Goal: Task Accomplishment & Management: Complete application form

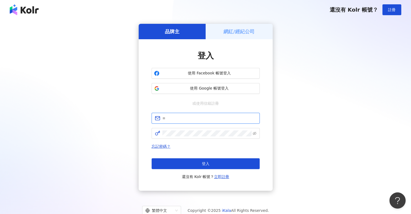
type input "**********"
click at [204, 86] on span "使用 Google 帳號登入" at bounding box center [210, 88] width 96 height 5
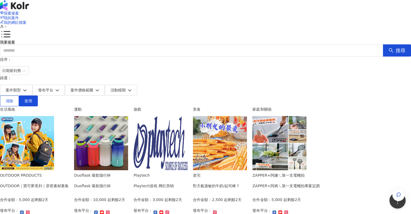
click at [54, 116] on img at bounding box center [27, 143] width 54 height 54
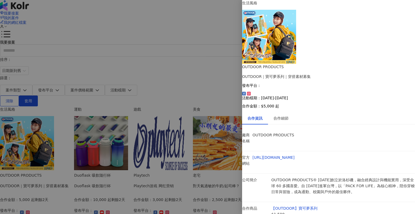
click at [287, 112] on div "合作資訊 合作細節 廠商名稱 OUTDOOR PRODUCTS 官方網站 [URL][DOMAIN_NAME] 公司簡介 OUTDOOR PRODUCTS® …" at bounding box center [328, 196] width 173 height 168
click at [287, 112] on div "合作細節" at bounding box center [281, 118] width 26 height 12
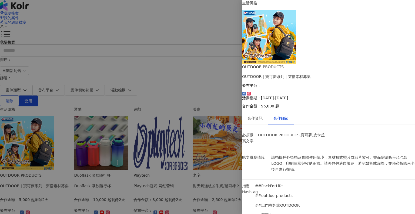
scroll to position [183, 0]
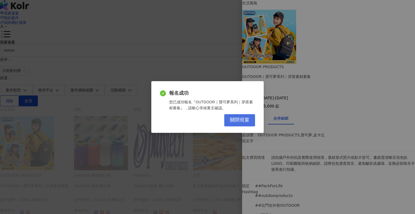
click at [247, 119] on span "關閉視窗" at bounding box center [239, 120] width 19 height 6
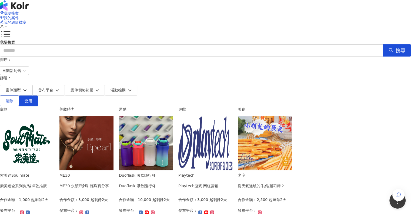
click at [54, 116] on img at bounding box center [27, 143] width 54 height 54
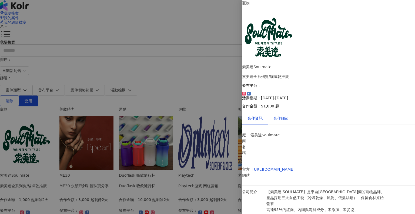
click at [283, 115] on div "合作細節" at bounding box center [281, 118] width 15 height 6
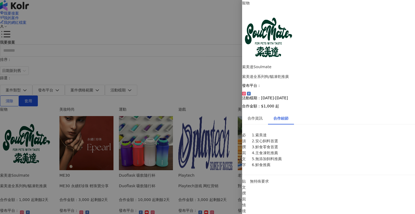
scroll to position [162, 0]
click at [150, 115] on div at bounding box center [207, 107] width 415 height 214
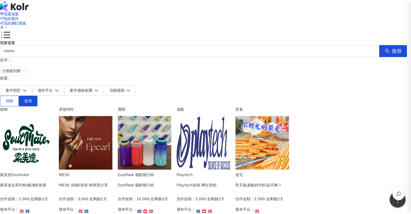
scroll to position [0, 0]
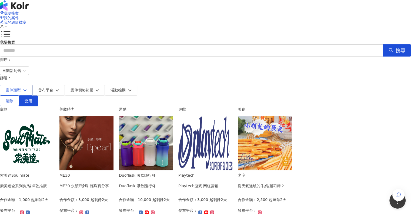
click at [21, 88] on span "案件類型" at bounding box center [13, 90] width 15 height 4
click at [150, 58] on div "排序： 日期新到舊 篩選： 案件類型 發布平台 案件價格範圍 活動檔期 請選擇您想要的類型 : 遊戲 美妝時尚 健康 美食 藝術和娛樂 運動 商業和經濟 家庭…" at bounding box center [205, 82] width 411 height 50
click at [19, 16] on span "我的案件" at bounding box center [11, 18] width 15 height 4
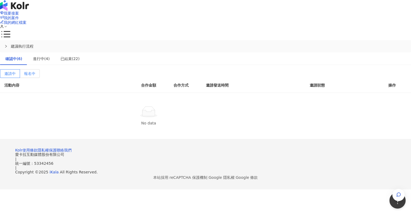
click at [40, 69] on label "報名中" at bounding box center [30, 73] width 20 height 9
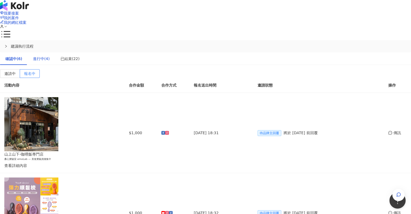
click at [50, 56] on div "進行中(4)" at bounding box center [41, 59] width 17 height 6
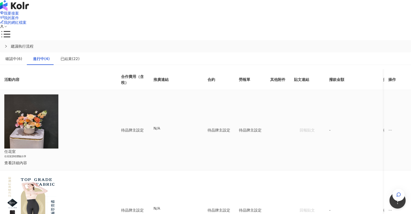
click at [104, 160] on div "查看詳細內容" at bounding box center [54, 163] width 100 height 6
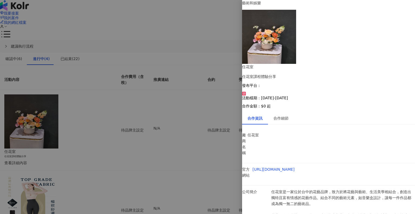
click at [179, 98] on div at bounding box center [207, 107] width 415 height 214
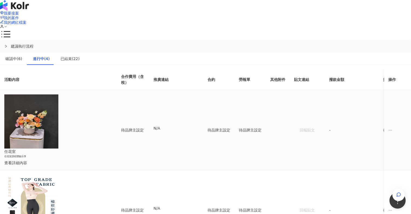
click at [101, 160] on div "查看詳細內容" at bounding box center [54, 163] width 100 height 6
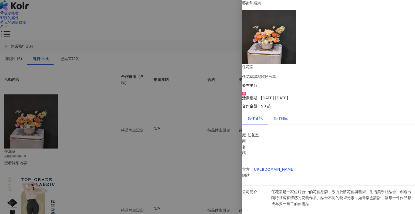
click at [282, 115] on div "合作細節" at bounding box center [281, 118] width 15 height 6
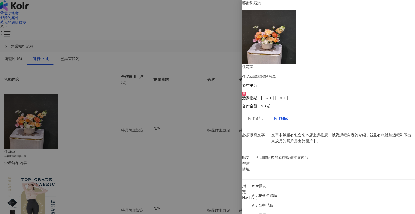
scroll to position [3, 0]
click at [263, 115] on div "合作資訊" at bounding box center [255, 118] width 15 height 6
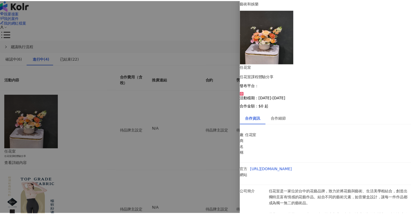
scroll to position [0, 0]
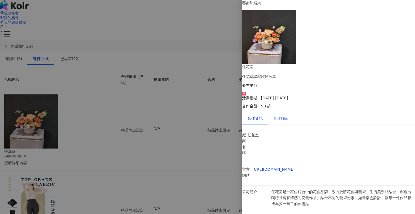
click at [290, 112] on div "合作細節" at bounding box center [281, 118] width 26 height 12
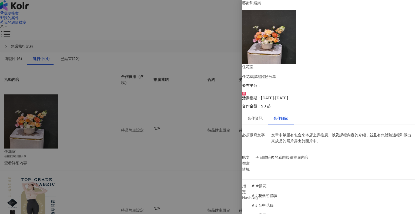
drag, startPoint x: 233, startPoint y: 95, endPoint x: 229, endPoint y: 97, distance: 5.1
click at [229, 97] on div at bounding box center [207, 107] width 415 height 214
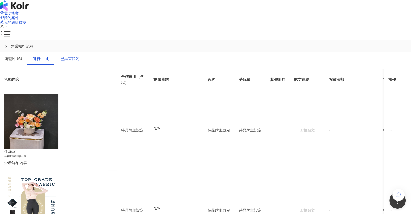
click at [85, 52] on div "已結束(22)" at bounding box center [70, 58] width 30 height 12
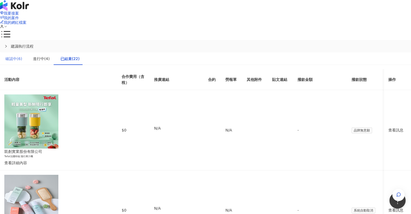
click at [28, 52] on div "確認中(6)" at bounding box center [14, 58] width 28 height 12
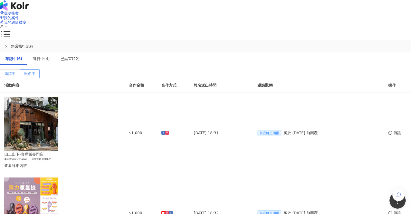
click at [16, 71] on span "邀請中" at bounding box center [9, 73] width 11 height 4
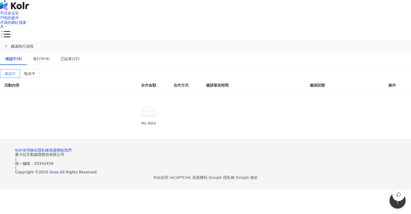
click at [19, 14] on span "我要接案" at bounding box center [11, 13] width 15 height 4
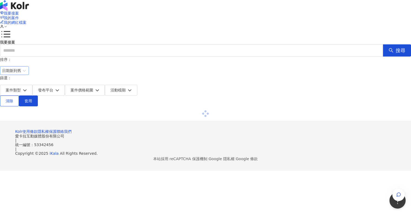
click at [27, 68] on span "日期新到舊" at bounding box center [14, 71] width 25 height 8
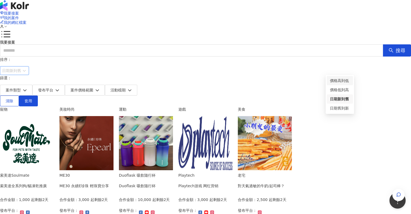
click at [295, 66] on form "排序： 日期新到舊 篩選： 案件類型 發布平台 案件價格範圍 活動檔期" at bounding box center [205, 76] width 411 height 39
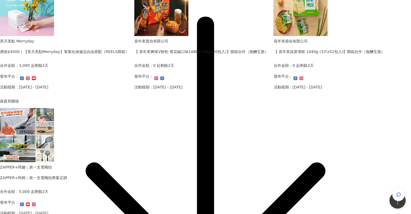
scroll to position [297, 0]
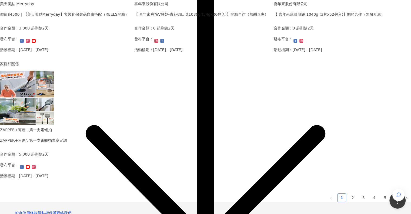
drag, startPoint x: 297, startPoint y: 194, endPoint x: 297, endPoint y: 188, distance: 6.5
click at [349, 195] on link "2" at bounding box center [353, 198] width 8 height 8
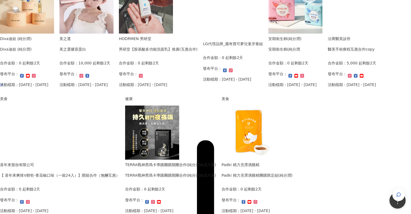
scroll to position [28, 0]
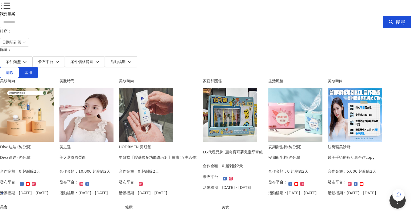
click at [114, 102] on img at bounding box center [86, 115] width 54 height 54
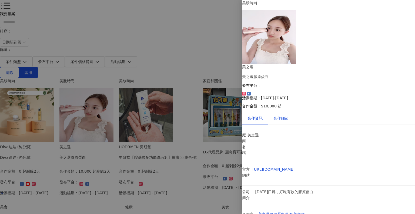
click at [283, 115] on div "合作細節" at bounding box center [281, 118] width 15 height 6
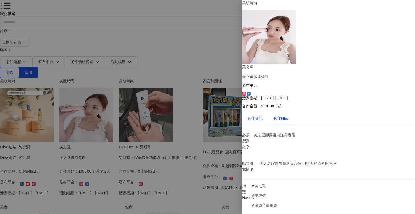
click at [255, 115] on div "合作資訊" at bounding box center [255, 118] width 15 height 6
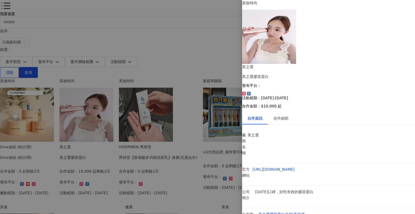
click at [233, 104] on div at bounding box center [207, 107] width 415 height 214
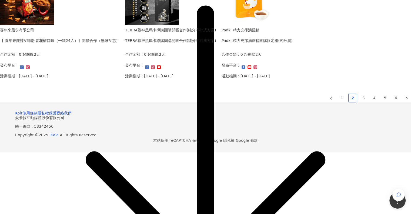
scroll to position [365, 0]
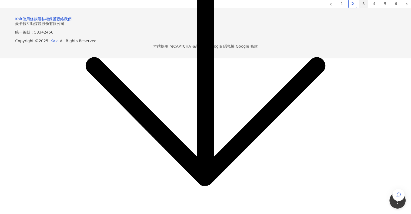
click at [360, 8] on link "3" at bounding box center [364, 4] width 8 height 8
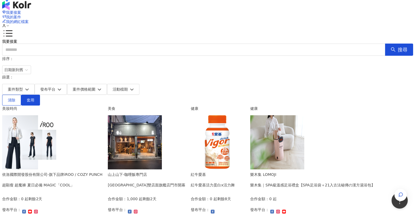
scroll to position [0, 0]
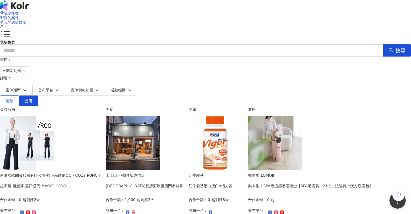
click at [183, 172] on div "山上山下-咖哩飯專門店" at bounding box center [145, 175] width 78 height 6
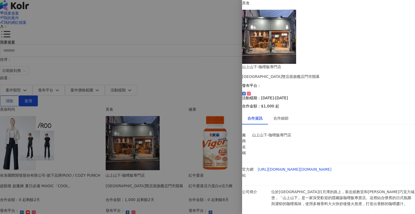
scroll to position [24, 0]
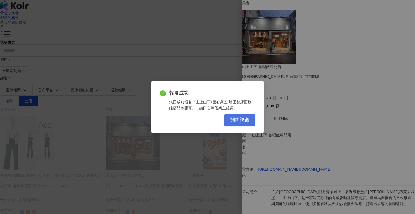
click at [240, 118] on span "關閉視窗" at bounding box center [239, 120] width 19 height 6
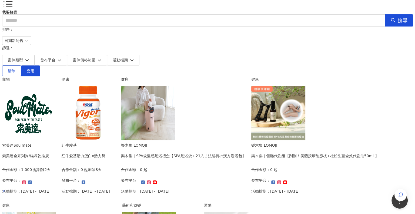
scroll to position [27, 0]
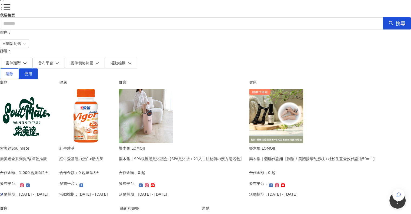
click at [244, 156] on div "樂木集｜SPA級溫感足浴禮盒【SPA足浴袋＋21入古法秘傳の漢方湯浴包】" at bounding box center [181, 159] width 125 height 6
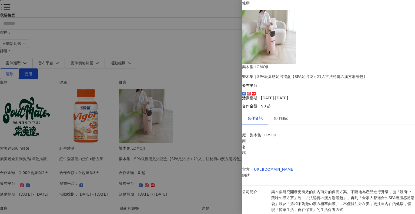
scroll to position [24, 0]
drag, startPoint x: 318, startPoint y: 173, endPoint x: 276, endPoint y: 168, distance: 42.2
click at [287, 112] on div "合作細節" at bounding box center [281, 118] width 26 height 12
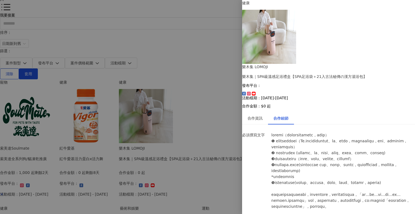
scroll to position [181, 0]
drag, startPoint x: 335, startPoint y: 178, endPoint x: 266, endPoint y: 167, distance: 69.9
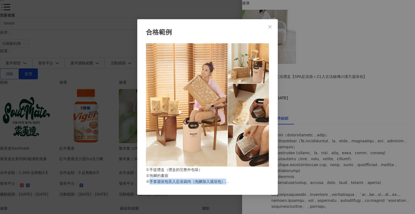
drag, startPoint x: 171, startPoint y: 187, endPoint x: 230, endPoint y: 192, distance: 59.5
click at [230, 192] on div "合格範例 ①手提禮盒（禮盒的完整外包裝） ②泡腳的畫面 ③手拿湯浴包丟入足浴袋內（泡腳加入湯浴包） ④使用足浴袋的情境（EX. 沙發、床邊）" at bounding box center [207, 107] width 141 height 176
click at [230, 191] on div "合格範例 ①手提禮盒（禮盒的完整外包裝） ②泡腳的畫面 ③手拿湯浴包丟入足浴袋內（泡腳加入湯浴包） ④使用足浴袋的情境（EX. 沙發、床邊）" at bounding box center [207, 107] width 141 height 176
click at [266, 25] on span "Close" at bounding box center [270, 27] width 11 height 4
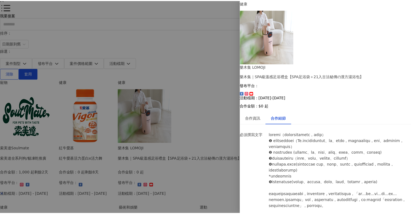
scroll to position [0, 0]
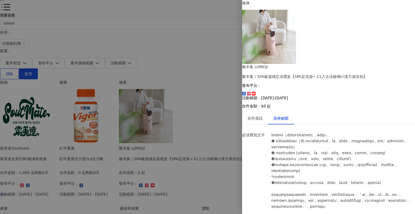
click at [215, 90] on div at bounding box center [207, 107] width 415 height 214
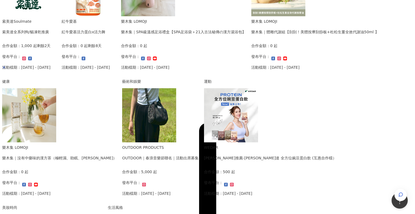
scroll to position [162, 0]
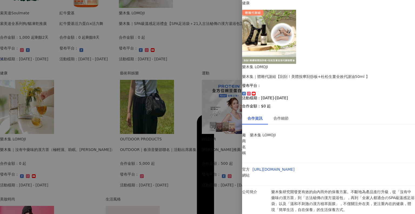
scroll to position [24, 0]
click at [217, 171] on div at bounding box center [207, 107] width 415 height 214
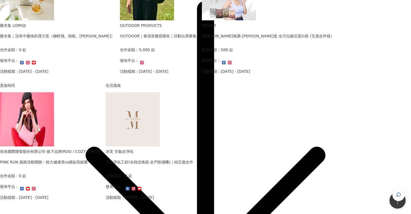
scroll to position [297, 0]
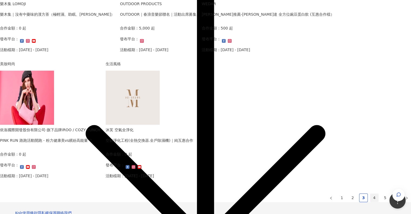
click at [370, 196] on link "4" at bounding box center [374, 198] width 8 height 8
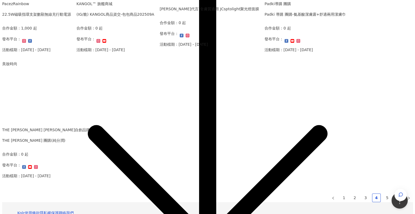
scroll to position [162, 0]
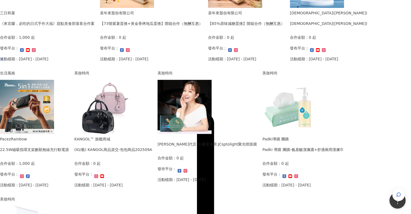
click at [152, 147] on div "(IG/脆) KANGOL商品資交-包包商品202509A" at bounding box center [113, 150] width 78 height 6
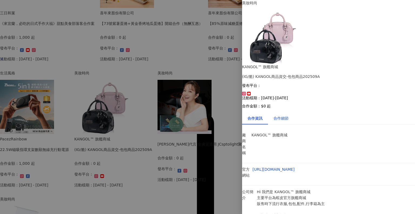
click at [289, 115] on div "合作細節" at bounding box center [281, 118] width 15 height 6
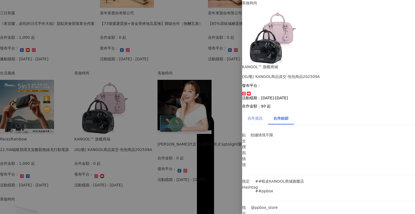
click at [266, 112] on div "合作資訊" at bounding box center [255, 118] width 26 height 12
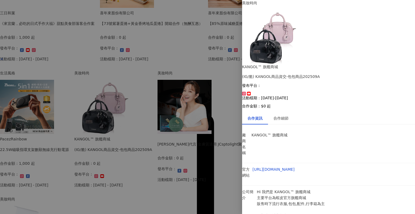
click at [284, 115] on div "合作細節" at bounding box center [281, 118] width 15 height 6
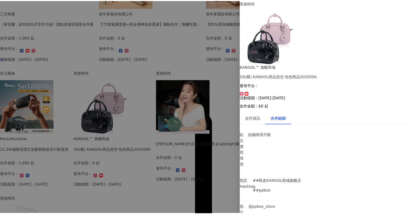
scroll to position [0, 0]
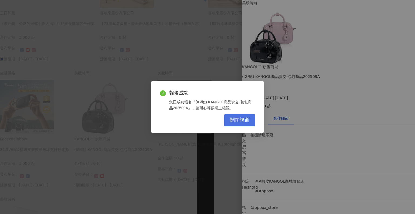
click at [243, 118] on span "關閉視窗" at bounding box center [239, 120] width 19 height 6
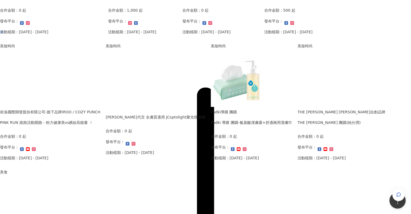
scroll to position [324, 0]
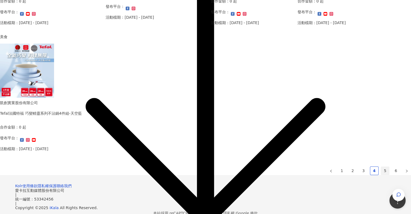
click at [381, 170] on link "5" at bounding box center [385, 171] width 8 height 8
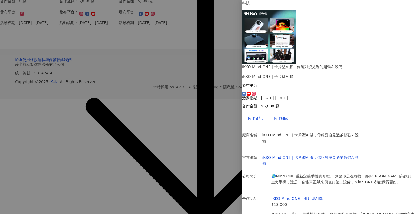
click at [287, 115] on div "合作細節" at bounding box center [281, 118] width 15 height 6
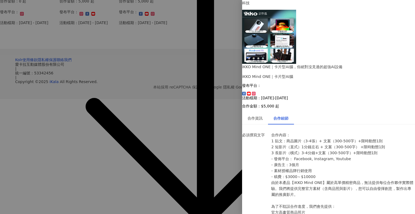
click at [131, 135] on div at bounding box center [207, 107] width 415 height 214
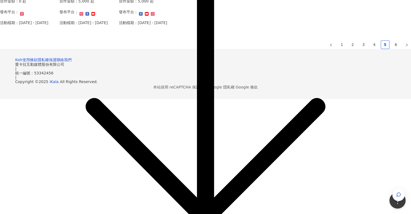
click at [334, 49] on ul "1 2 3 4 5 6" at bounding box center [205, 44] width 411 height 9
click at [392, 49] on link "6" at bounding box center [396, 45] width 8 height 8
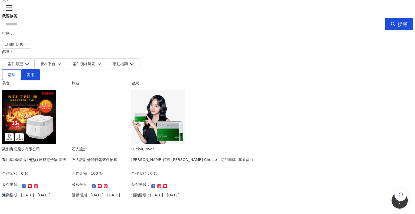
scroll to position [27, 0]
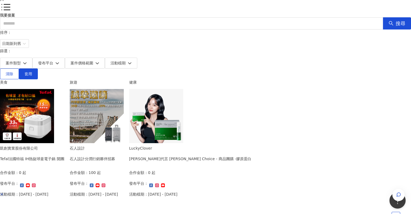
click at [64, 156] on div "Tefal法國特福 IH熱旋球釜電子鍋 開團" at bounding box center [32, 159] width 64 height 6
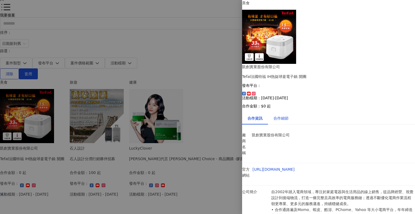
click at [289, 115] on div "合作細節" at bounding box center [281, 118] width 15 height 6
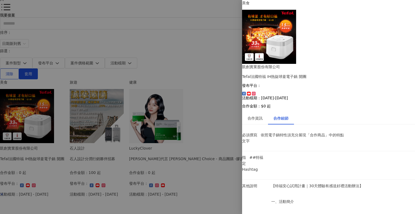
scroll to position [81, 0]
click at [198, 185] on div at bounding box center [207, 107] width 415 height 214
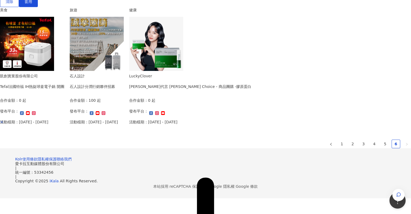
scroll to position [0, 0]
